Goal: Task Accomplishment & Management: Manage account settings

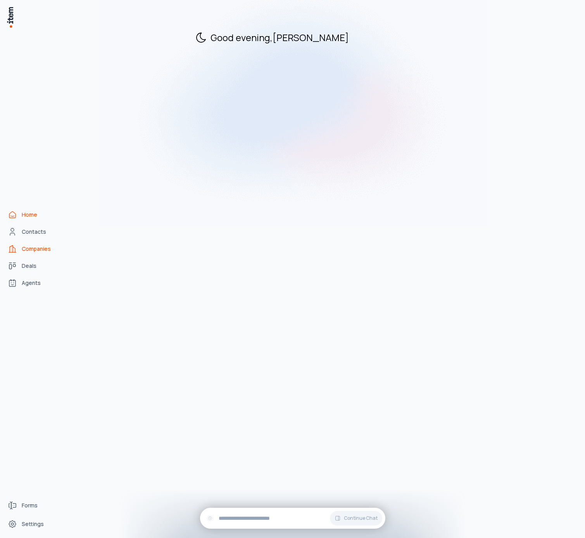
click at [44, 245] on span "Companies" at bounding box center [36, 249] width 29 height 8
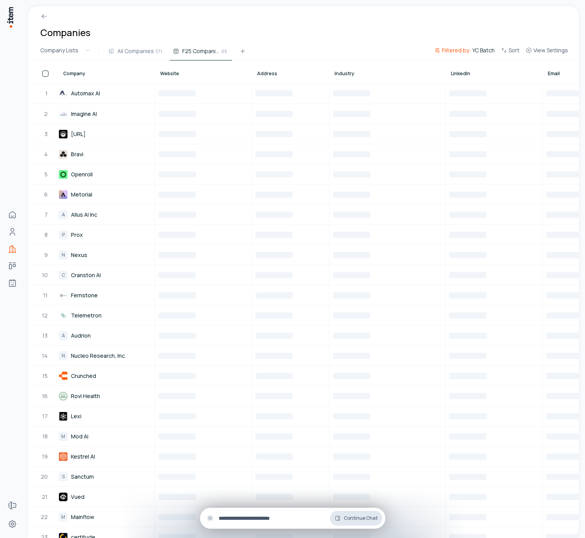
click at [365, 511] on button "Continue Chat" at bounding box center [356, 518] width 52 height 15
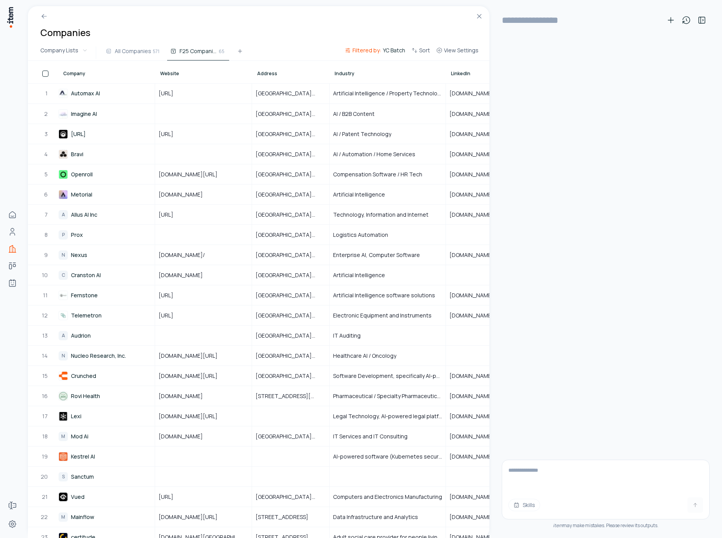
click at [560, 203] on div "Skills item may make mistakes. Please review its outputs." at bounding box center [606, 289] width 208 height 498
click at [525, 83] on div "Skills item may make mistakes. Please review its outputs." at bounding box center [606, 289] width 208 height 498
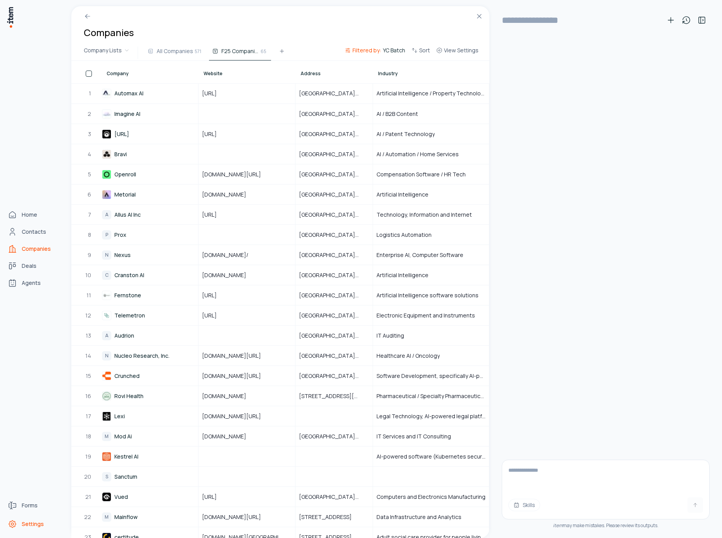
click at [10, 517] on link "Settings" at bounding box center [34, 524] width 59 height 16
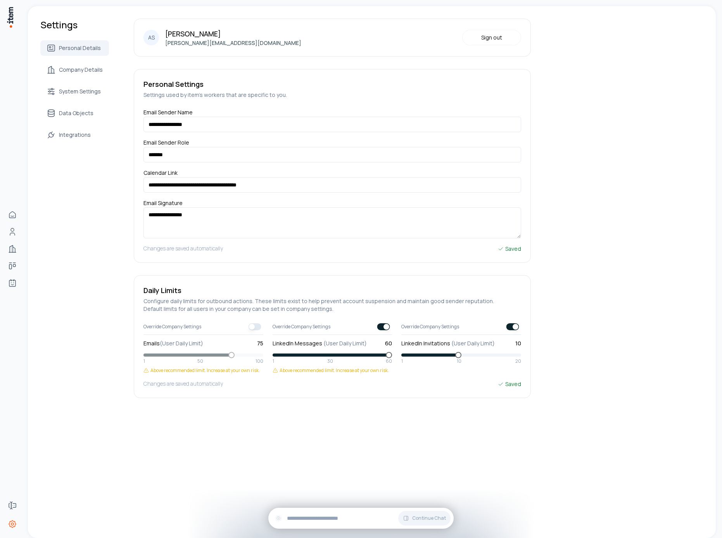
click at [92, 105] on div "Personal Details Company Details System Settings Data Objects Integrations" at bounding box center [74, 91] width 69 height 102
click at [87, 112] on span "Data Objects" at bounding box center [76, 113] width 34 height 8
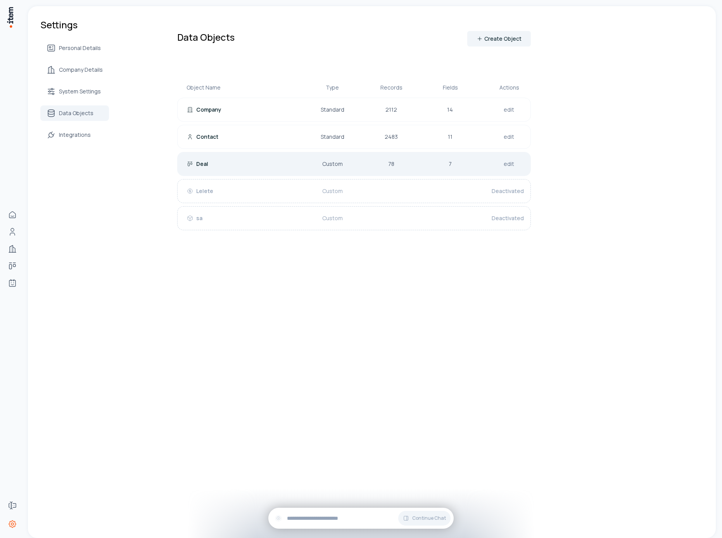
click at [508, 159] on link "edit" at bounding box center [509, 164] width 14 height 11
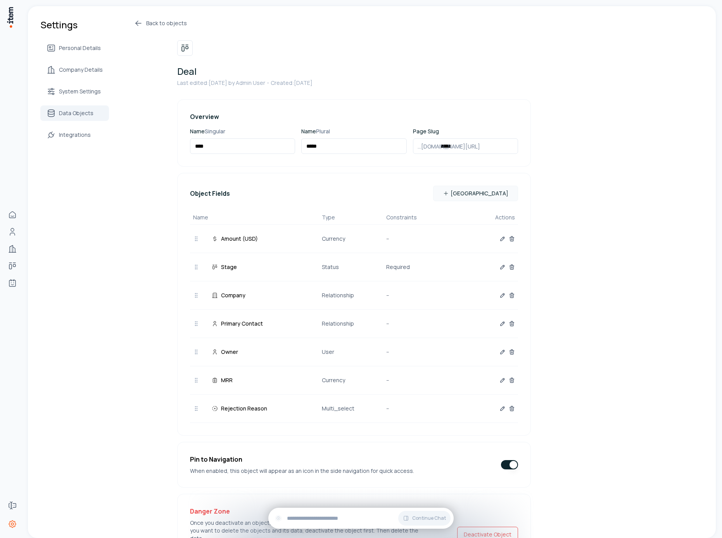
click at [488, 72] on h1 "Deal" at bounding box center [354, 71] width 354 height 12
